Goal: Task Accomplishment & Management: Manage account settings

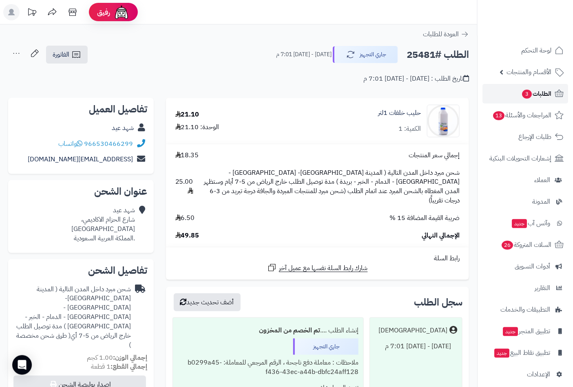
click at [529, 91] on span "3" at bounding box center [527, 94] width 10 height 9
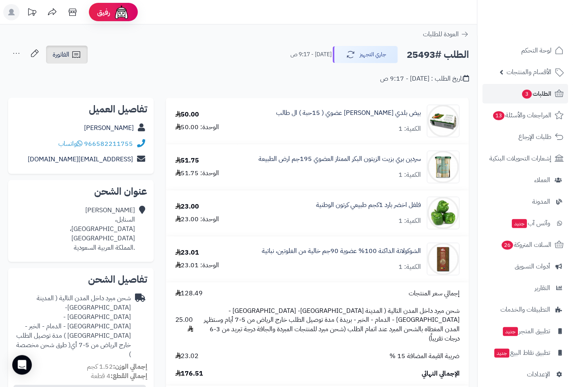
click at [67, 59] on link "الفاتورة" at bounding box center [67, 55] width 42 height 18
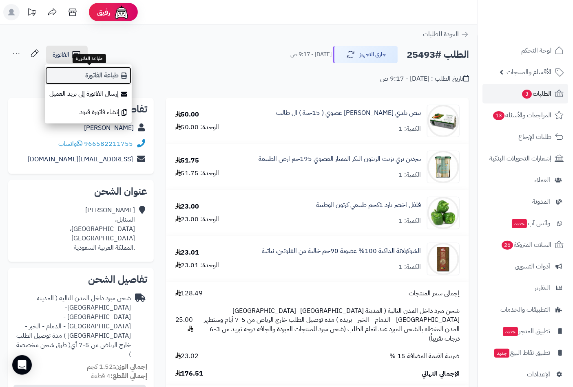
click at [93, 80] on link "طباعة الفاتورة" at bounding box center [88, 75] width 87 height 18
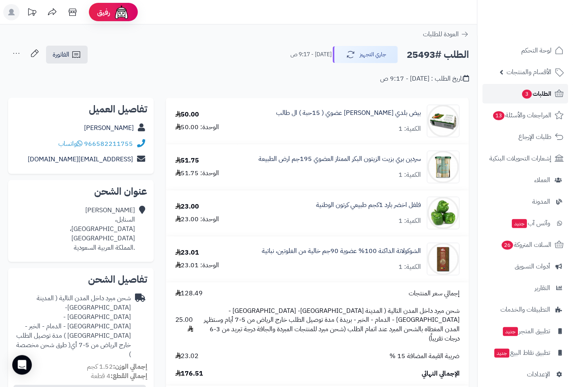
click at [541, 94] on span "الطلبات 3" at bounding box center [536, 93] width 30 height 11
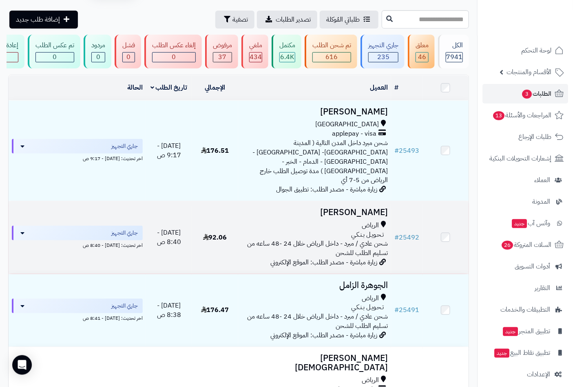
scroll to position [37, 0]
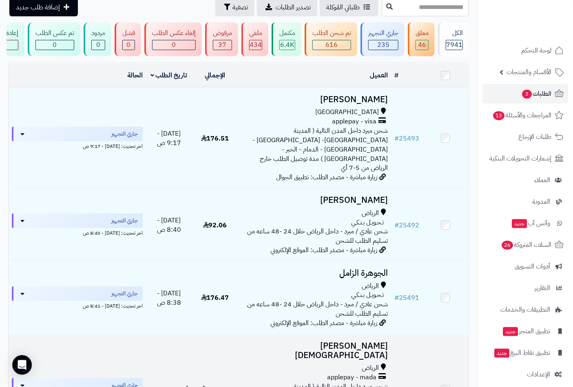
click at [360, 341] on td "May Mohammed الرياض applepay - mada شحن مبرد داخل المدن التالية ( المدينة المنو…" at bounding box center [314, 390] width 153 height 110
click at [358, 342] on h3 "[PERSON_NAME][DEMOGRAPHIC_DATA]" at bounding box center [314, 351] width 147 height 19
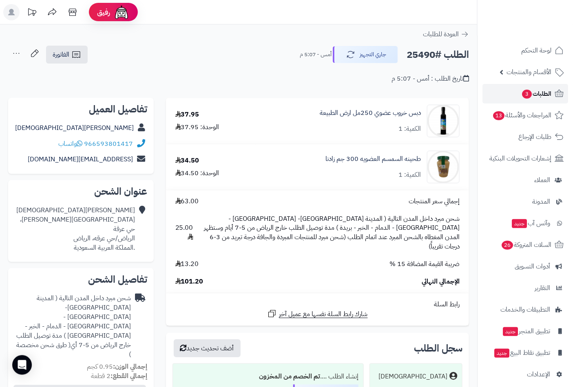
click at [532, 92] on span "الطلبات 3" at bounding box center [536, 93] width 30 height 11
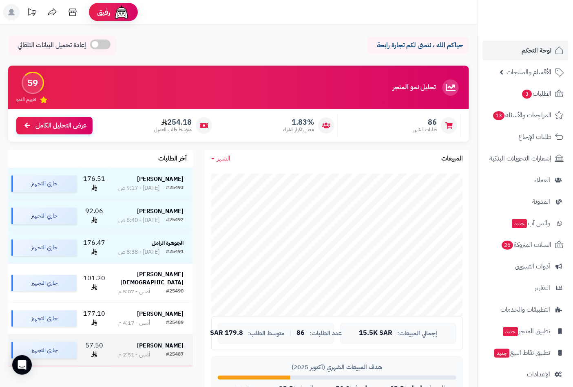
click at [156, 342] on strong "[PERSON_NAME]" at bounding box center [160, 346] width 46 height 9
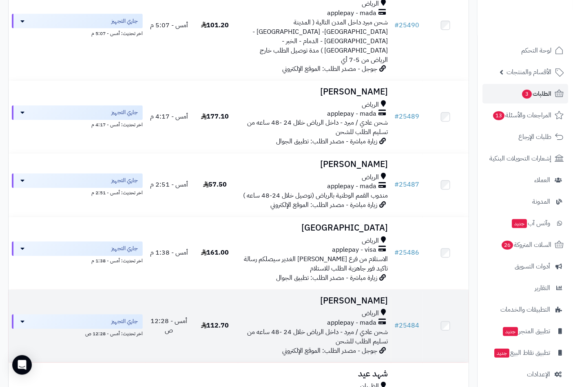
scroll to position [415, 0]
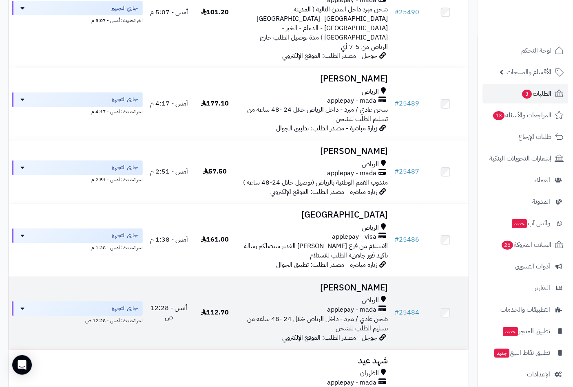
click at [359, 277] on td "سحر محمد الرياض applepay - mada شحن عادي / مبرد - داخل الرياض خلال 24 -48 ساعه …" at bounding box center [314, 313] width 153 height 73
click at [368, 284] on h3 "سحر محمد" at bounding box center [314, 288] width 147 height 9
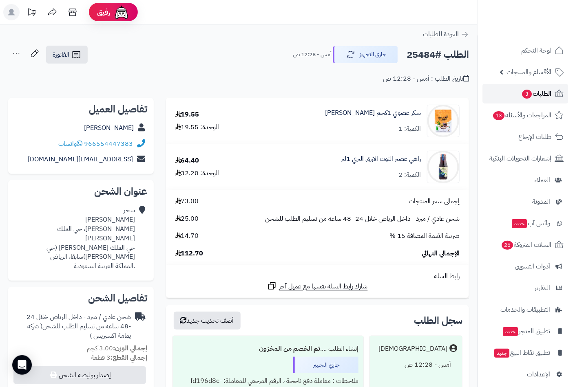
click at [541, 94] on span "الطلبات 3" at bounding box center [536, 93] width 30 height 11
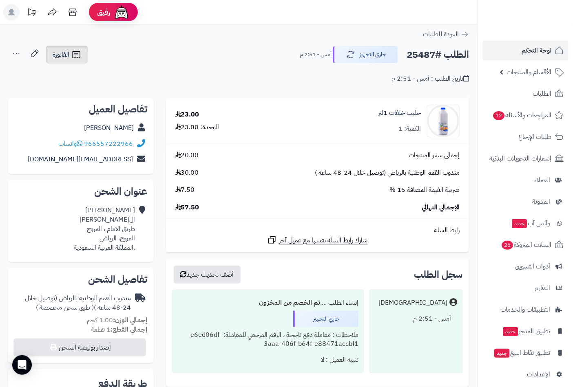
click at [63, 56] on span "الفاتورة" at bounding box center [61, 55] width 17 height 10
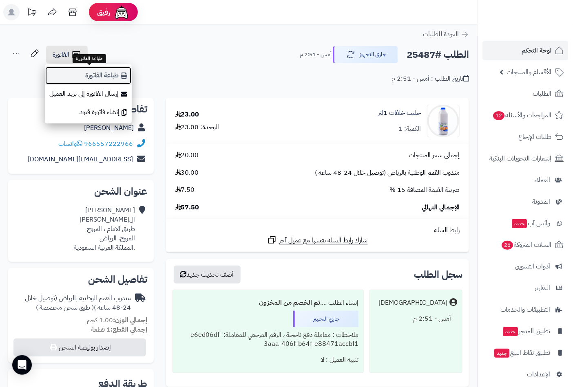
click at [84, 75] on link "طباعة الفاتورة" at bounding box center [88, 75] width 87 height 18
